Goal: Find specific page/section: Find specific page/section

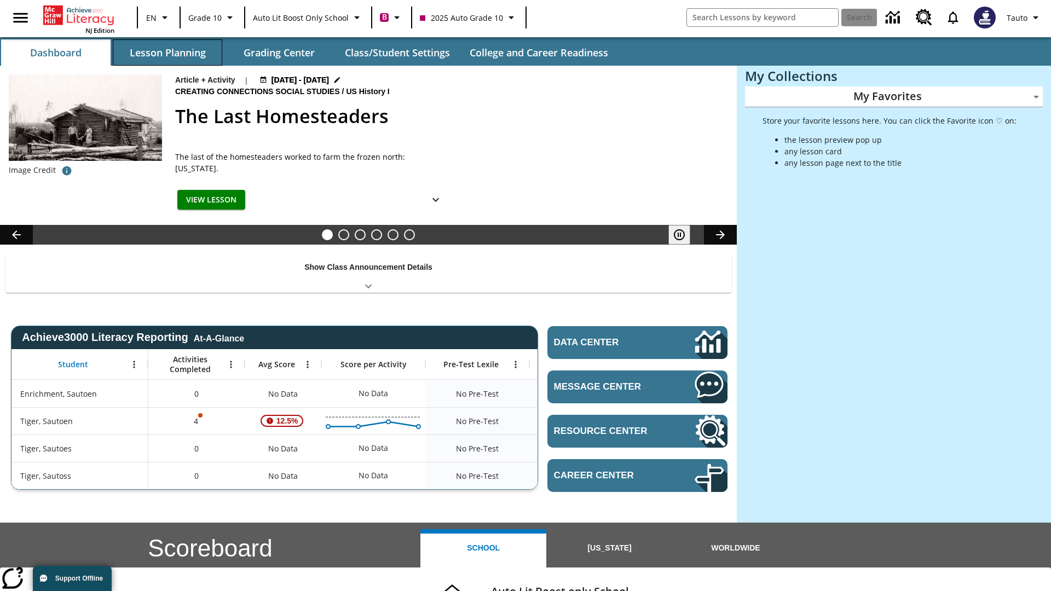
click at [168, 53] on button "Lesson Planning" at bounding box center [168, 52] width 110 height 26
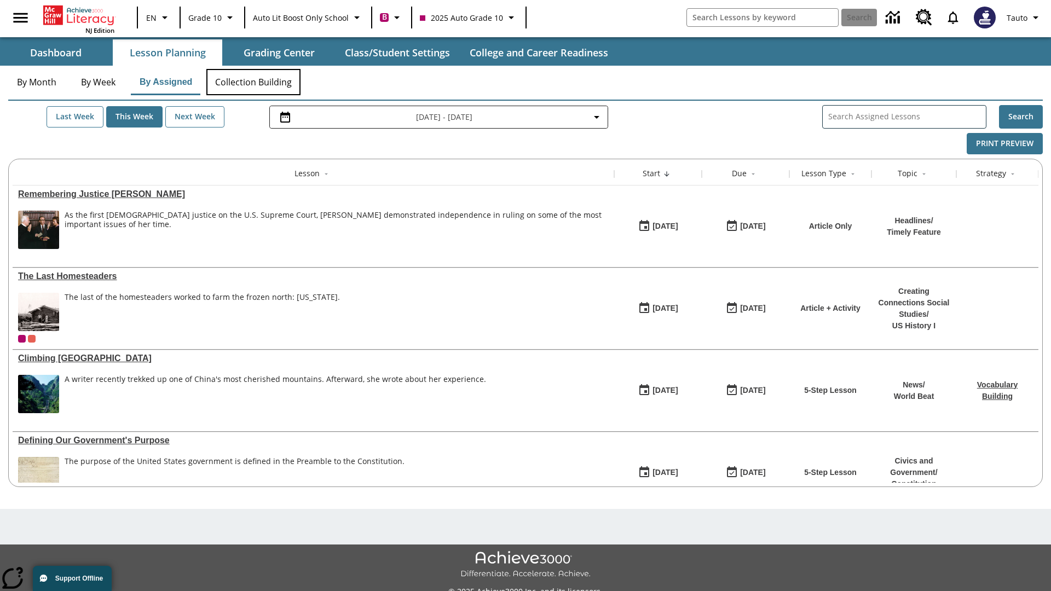
click at [253, 82] on button "Collection Building" at bounding box center [253, 82] width 94 height 26
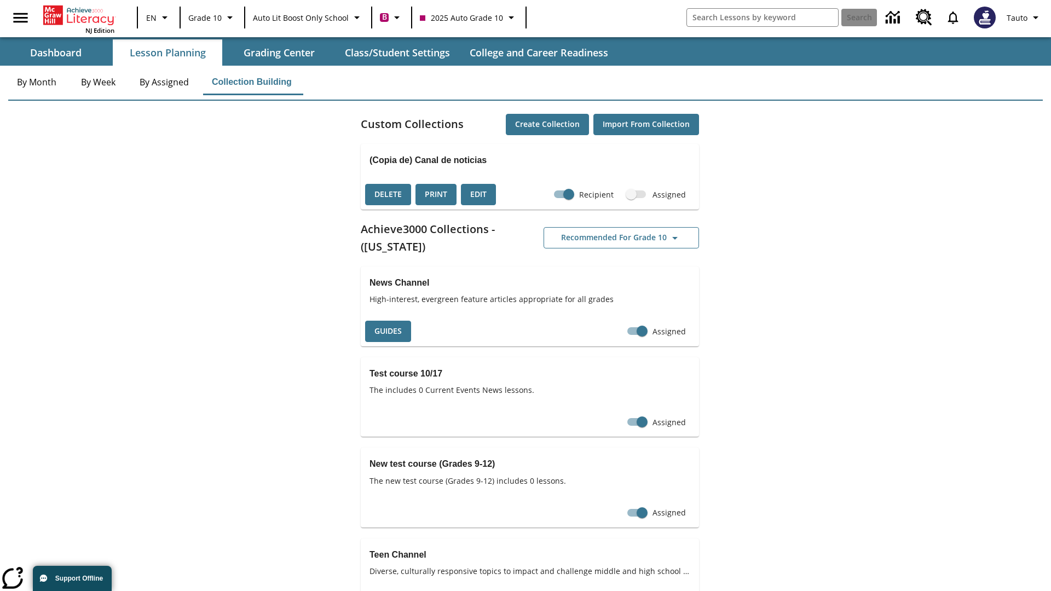
checkbox input "true"
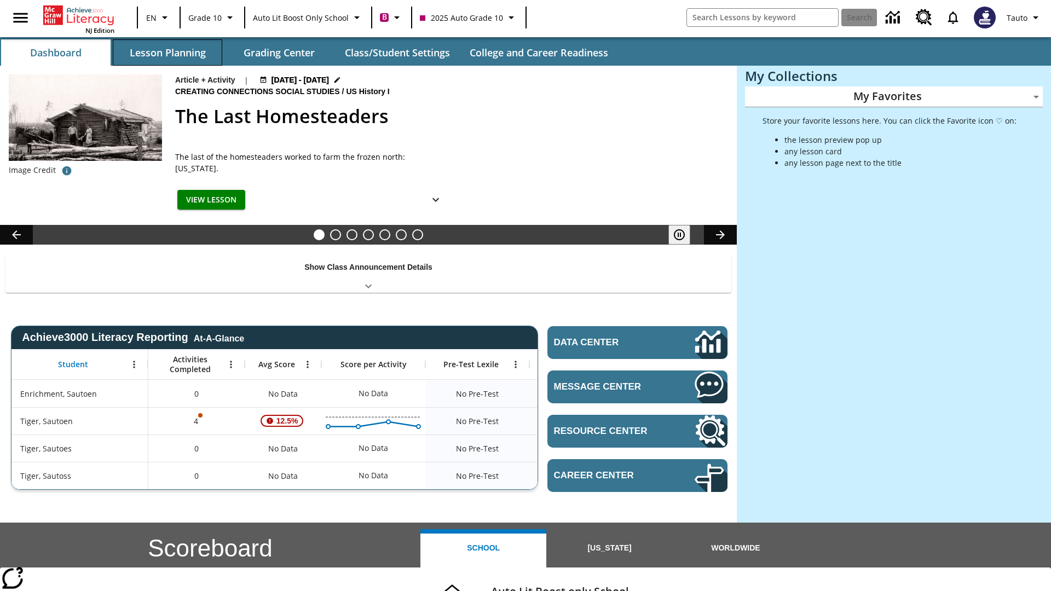
click at [168, 53] on button "Lesson Planning" at bounding box center [168, 52] width 110 height 26
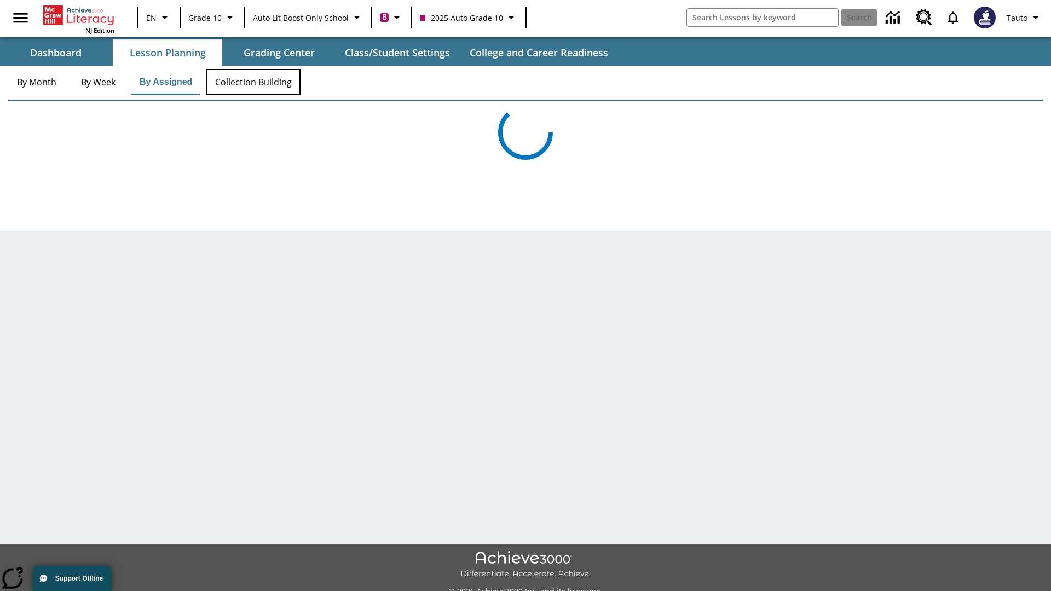
click at [253, 82] on button "Collection Building" at bounding box center [253, 82] width 94 height 26
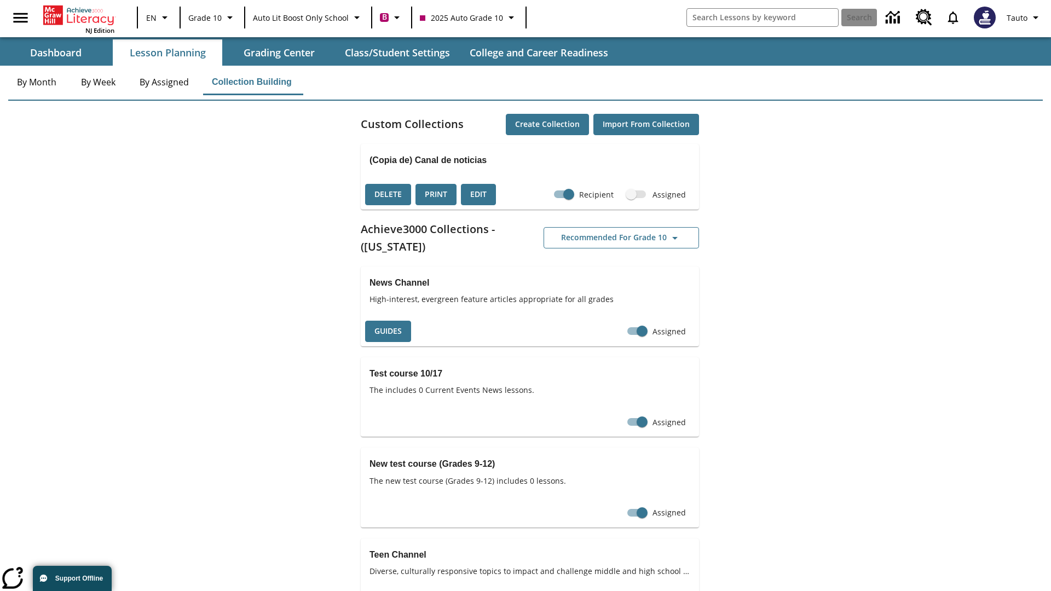
checkbox input "false"
